Goal: Task Accomplishment & Management: Use online tool/utility

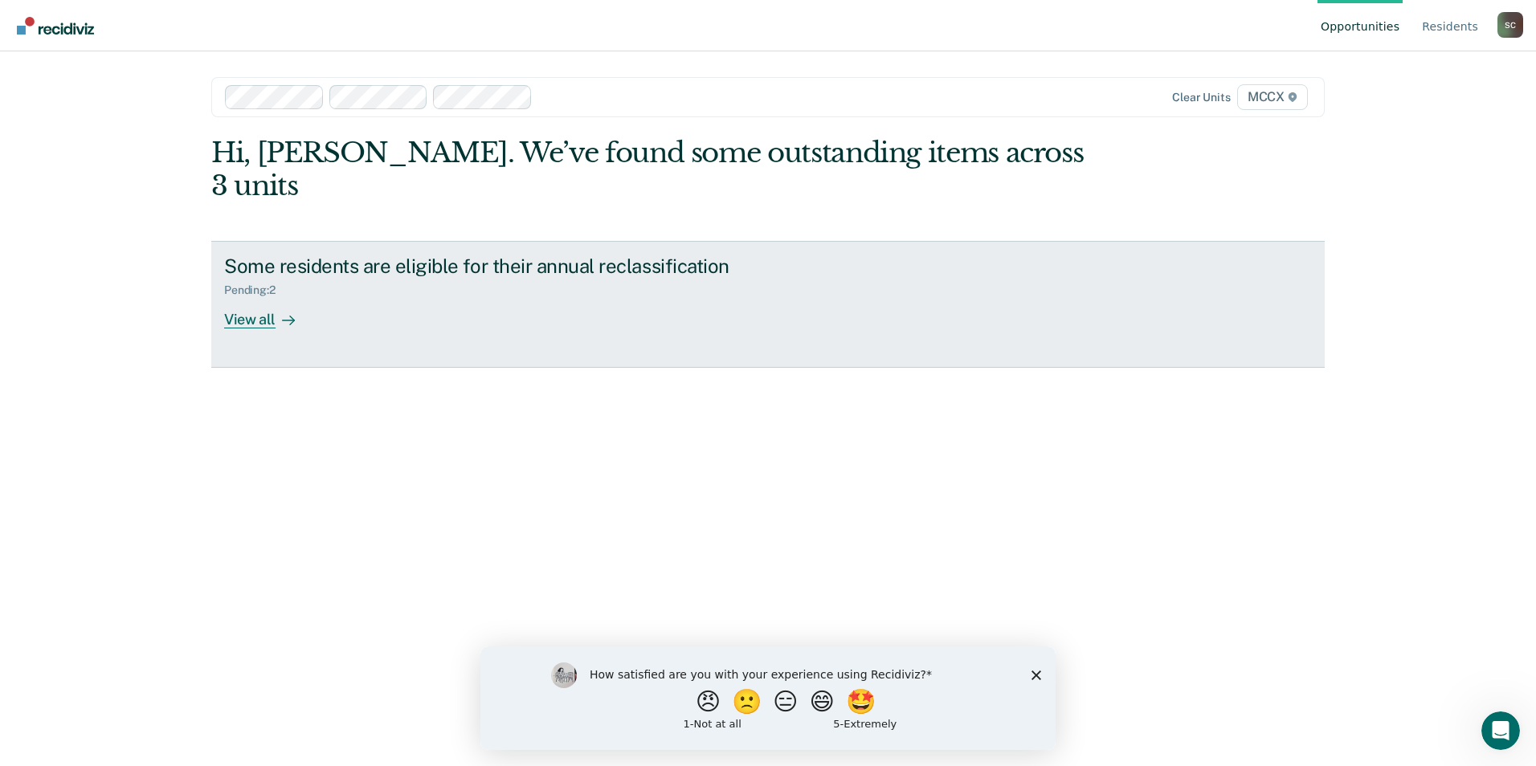
click at [250, 297] on div "View all" at bounding box center [269, 312] width 90 height 31
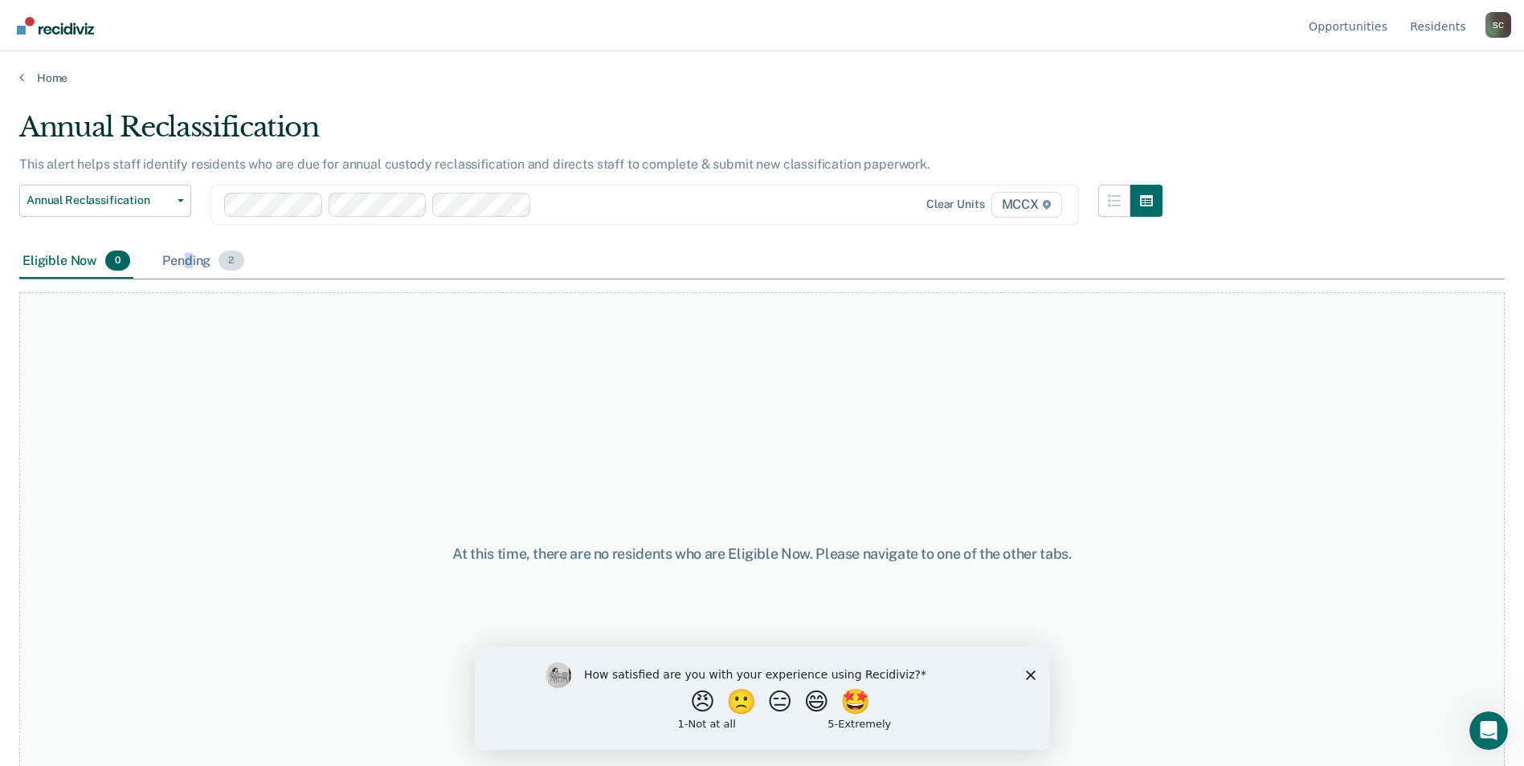
click at [187, 264] on div "Pending 2" at bounding box center [203, 261] width 88 height 35
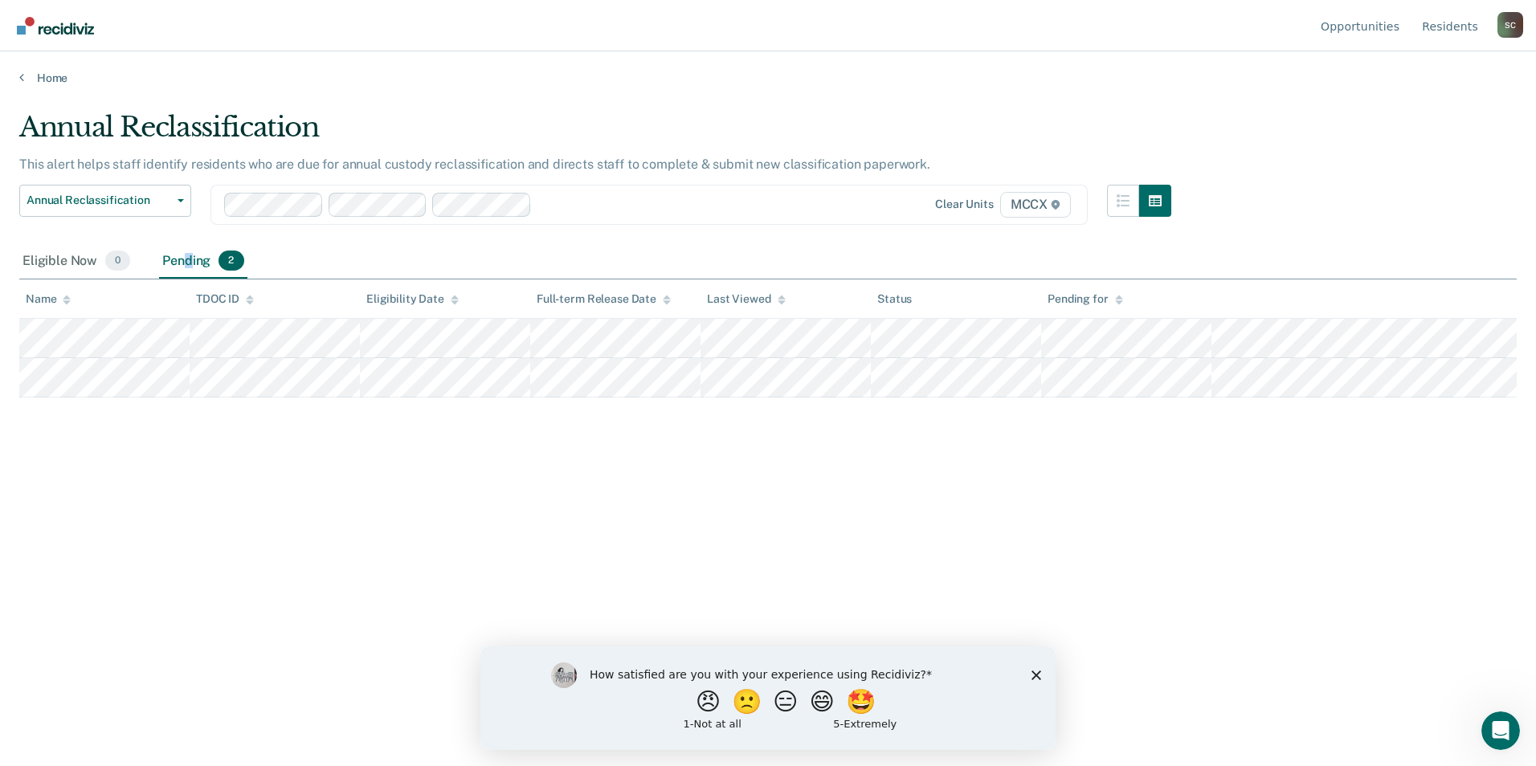
click at [1033, 673] on icon "Close survey" at bounding box center [1036, 675] width 10 height 10
